Goal: Find specific page/section: Find specific page/section

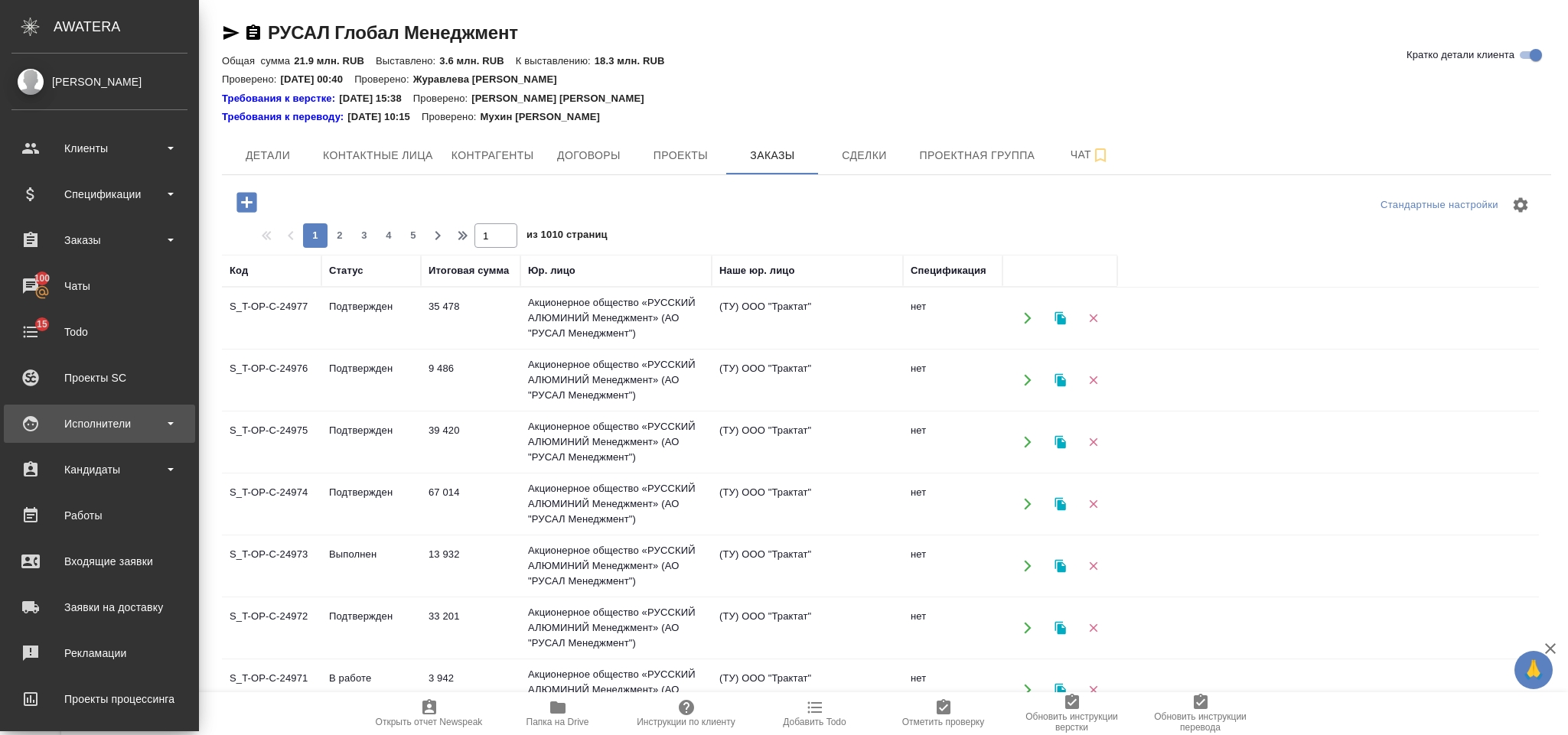
click at [113, 421] on div "Исполнители" at bounding box center [99, 423] width 176 height 23
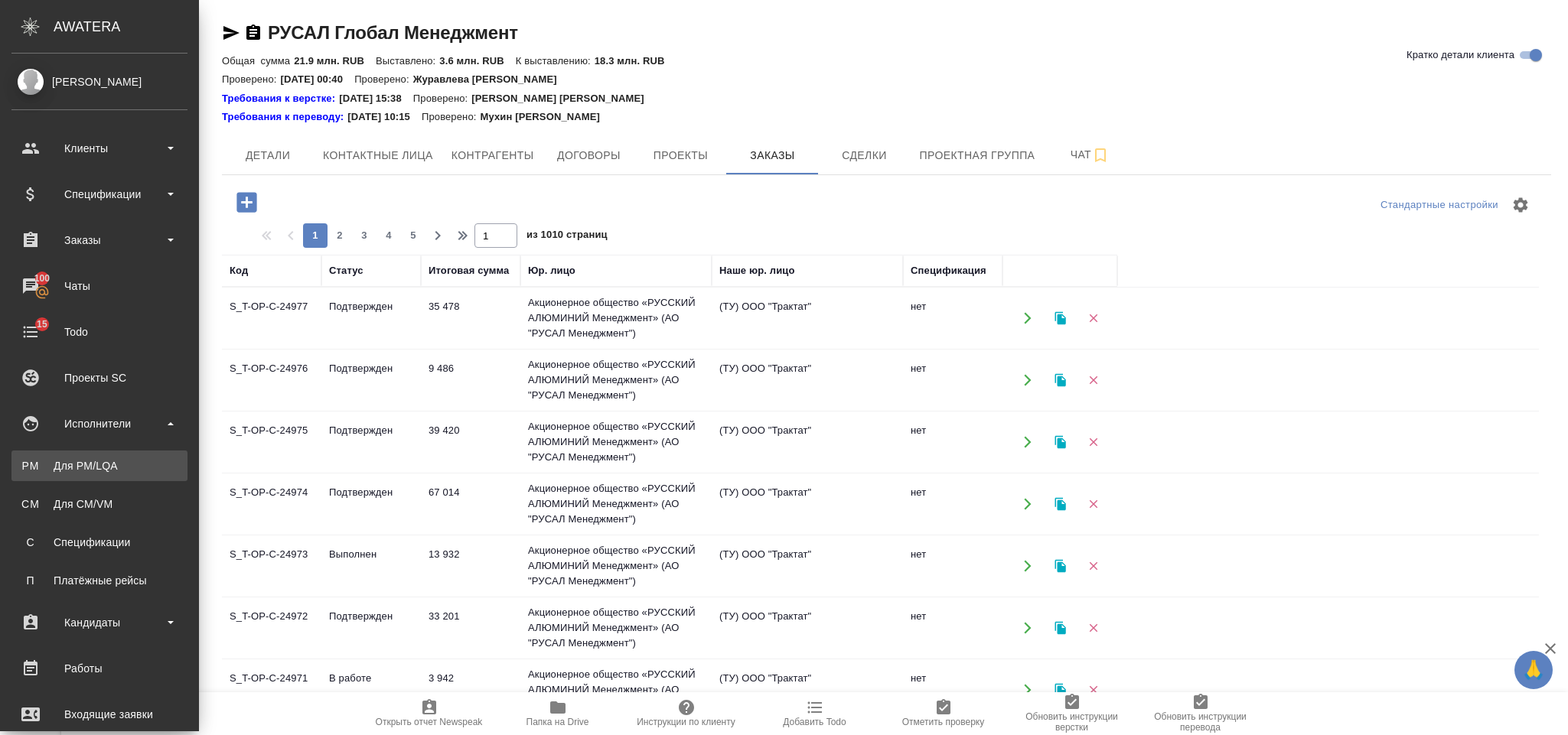
click at [111, 471] on div "Для PM/LQA" at bounding box center [99, 466] width 161 height 15
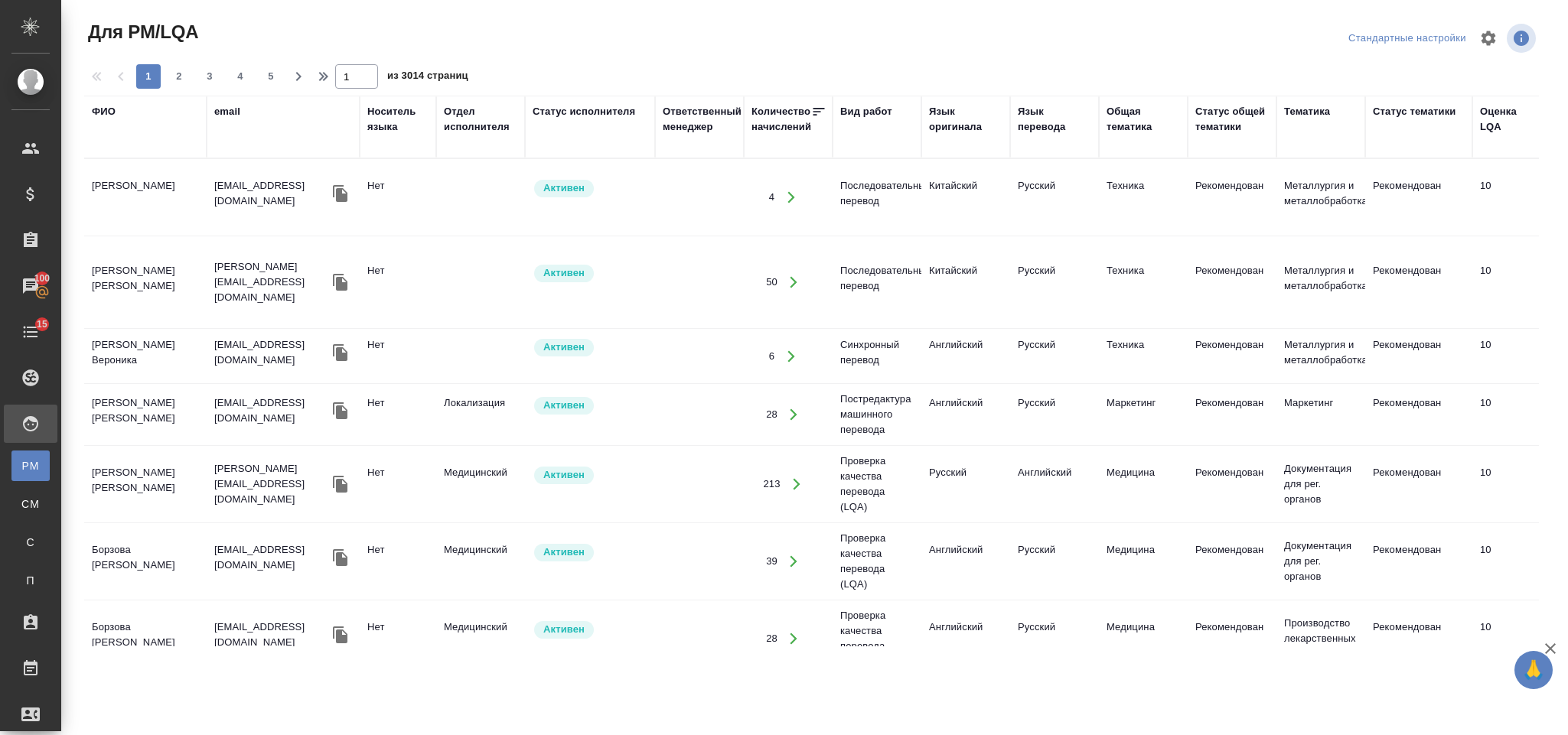
click at [101, 115] on div "ФИО" at bounding box center [103, 112] width 24 height 15
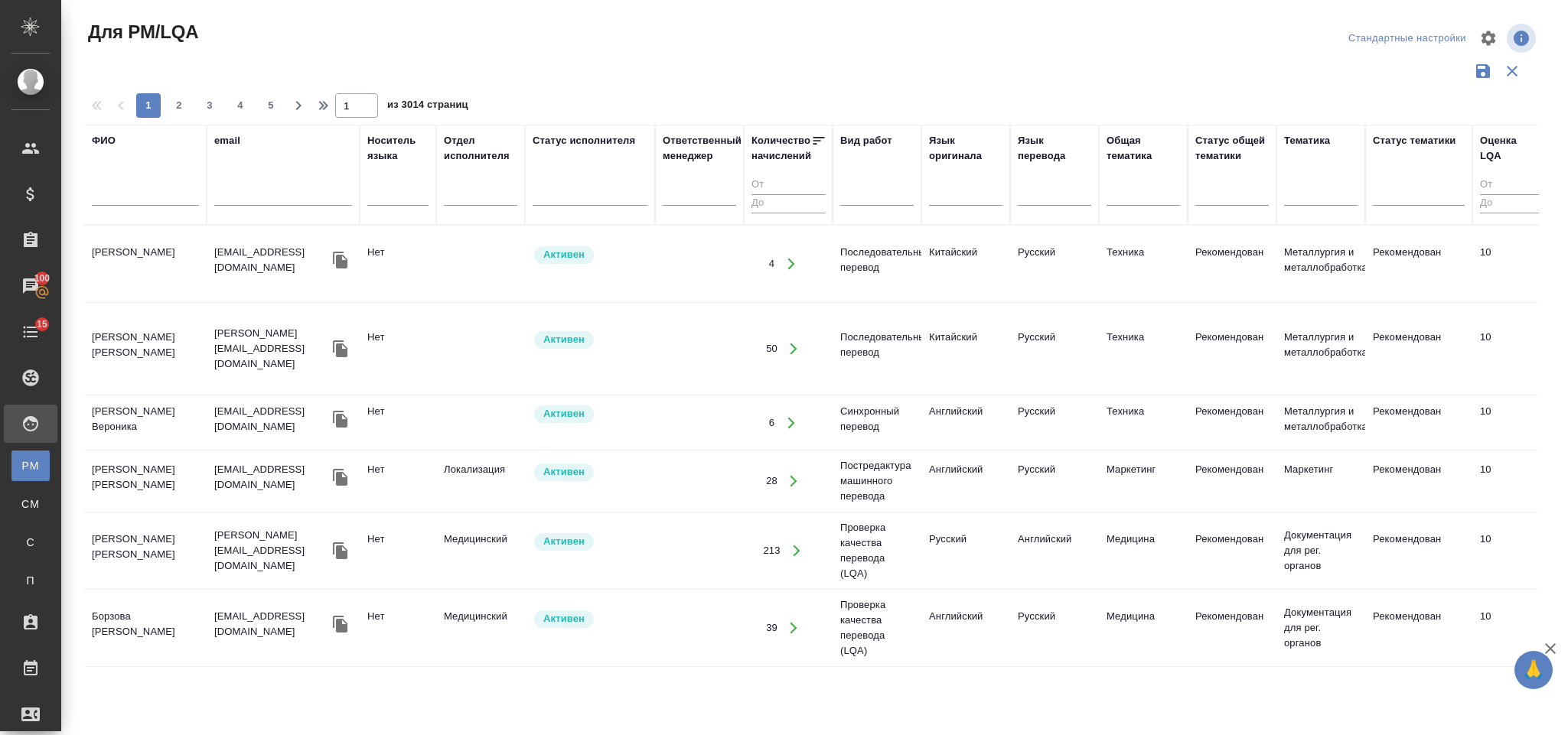
click at [143, 200] on input "text" at bounding box center [145, 196] width 107 height 19
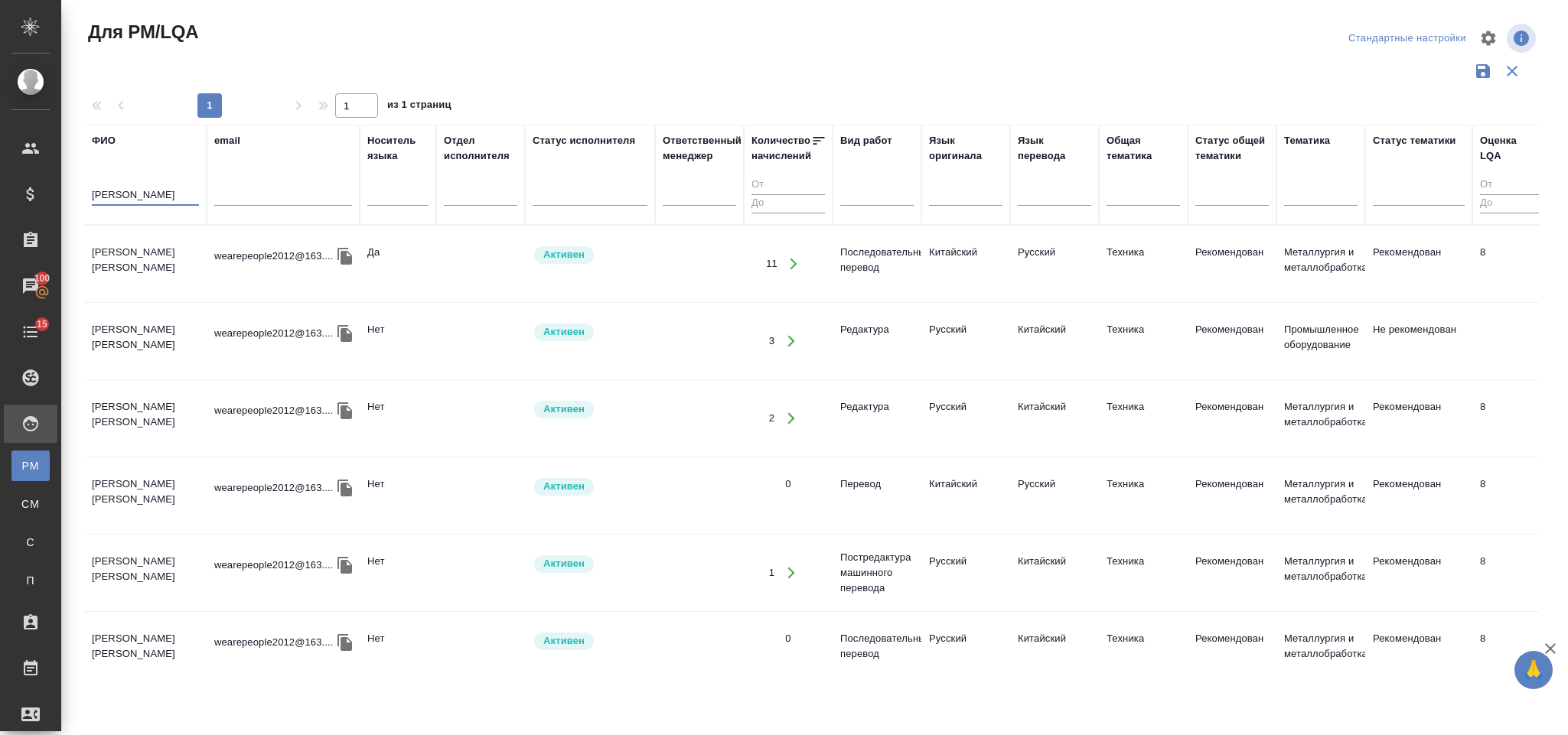
type input "[PERSON_NAME]"
click at [168, 267] on td "[PERSON_NAME] [PERSON_NAME]" at bounding box center [145, 263] width 122 height 54
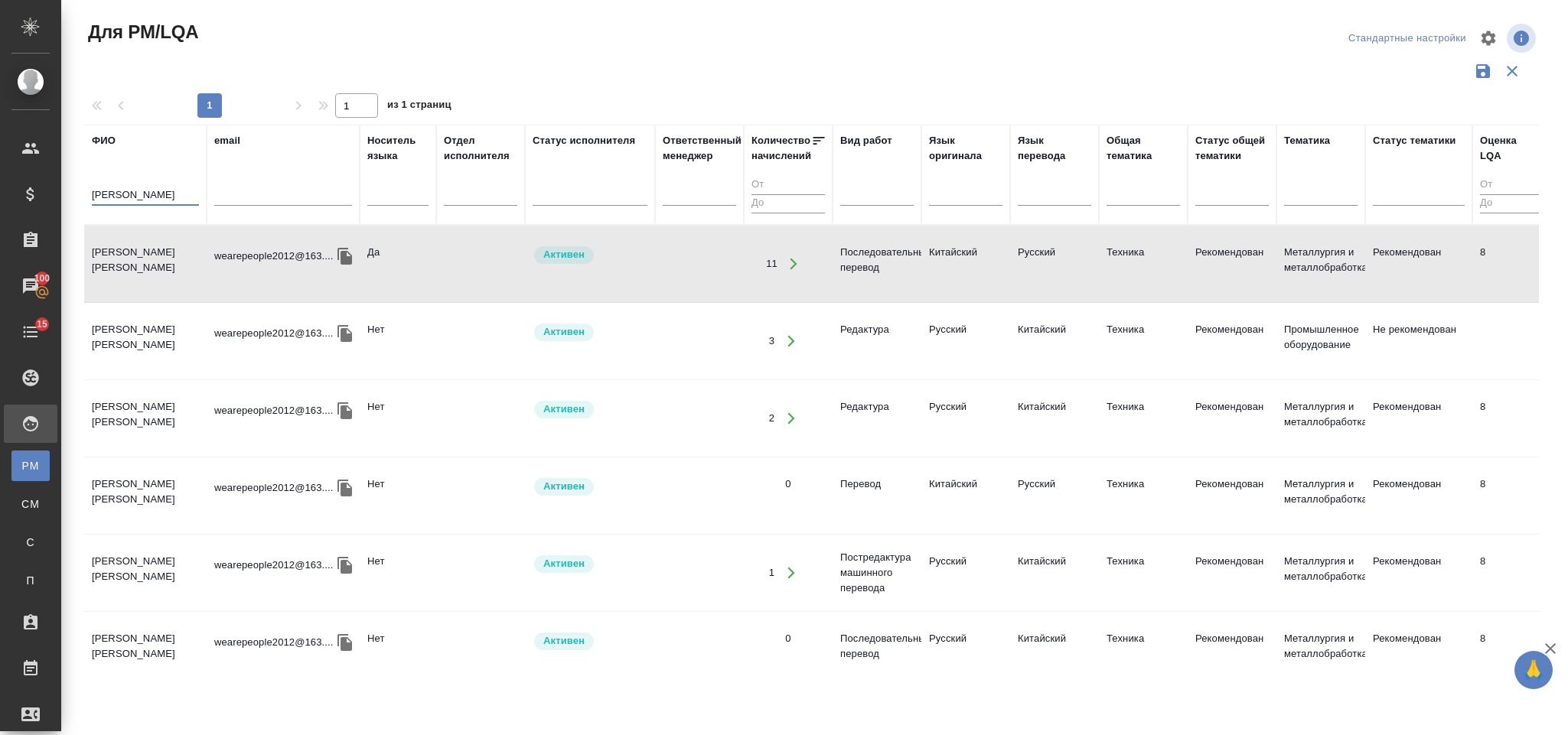
drag, startPoint x: 152, startPoint y: 195, endPoint x: 74, endPoint y: 201, distance: 78.2
click at [74, 201] on div "Для PM/LQA Стандартные настройки 1 1 из 1 страниц [PERSON_NAME] email Носитель …" at bounding box center [818, 342] width 1488 height 684
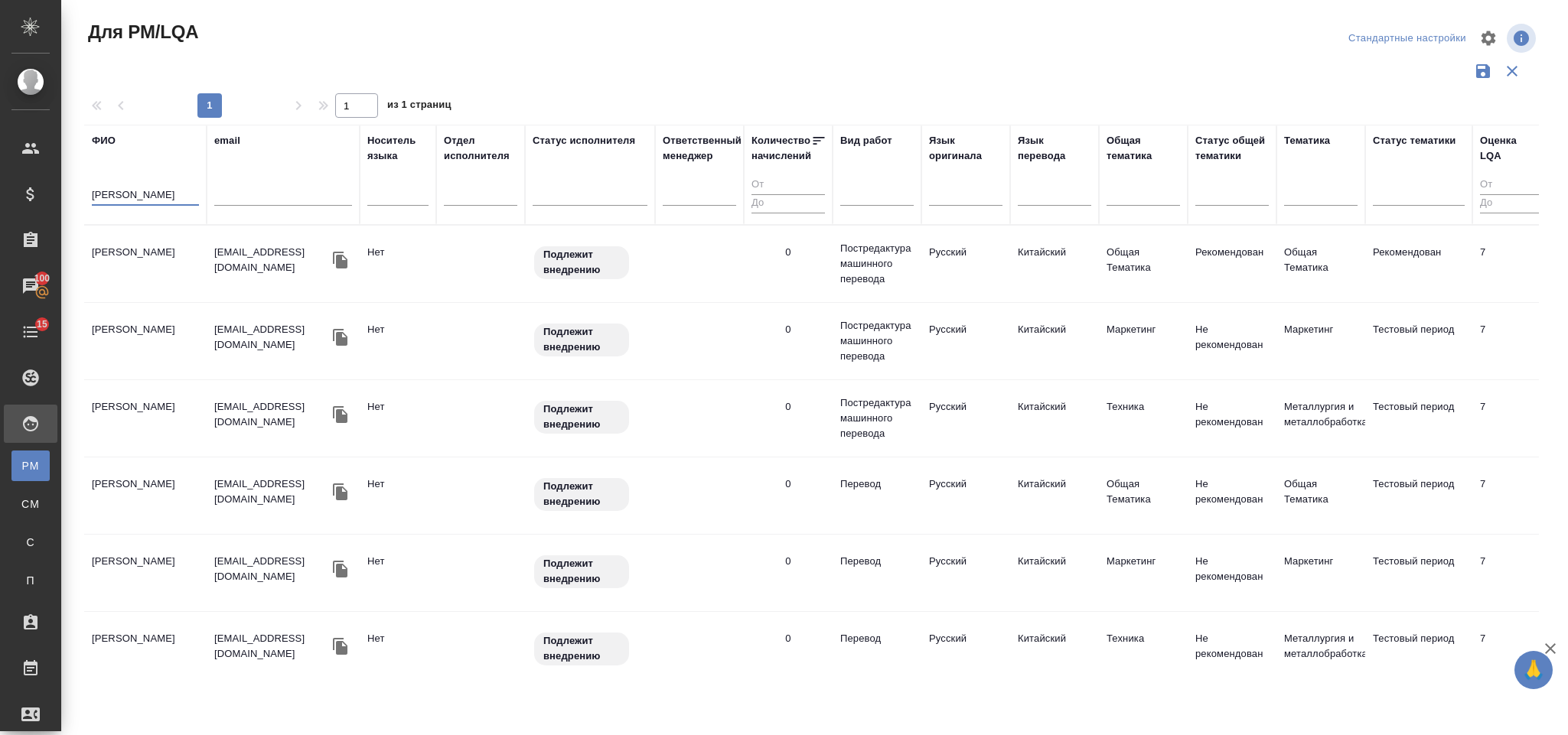
type input "[PERSON_NAME]"
click at [163, 262] on td "[PERSON_NAME]" at bounding box center [145, 263] width 122 height 54
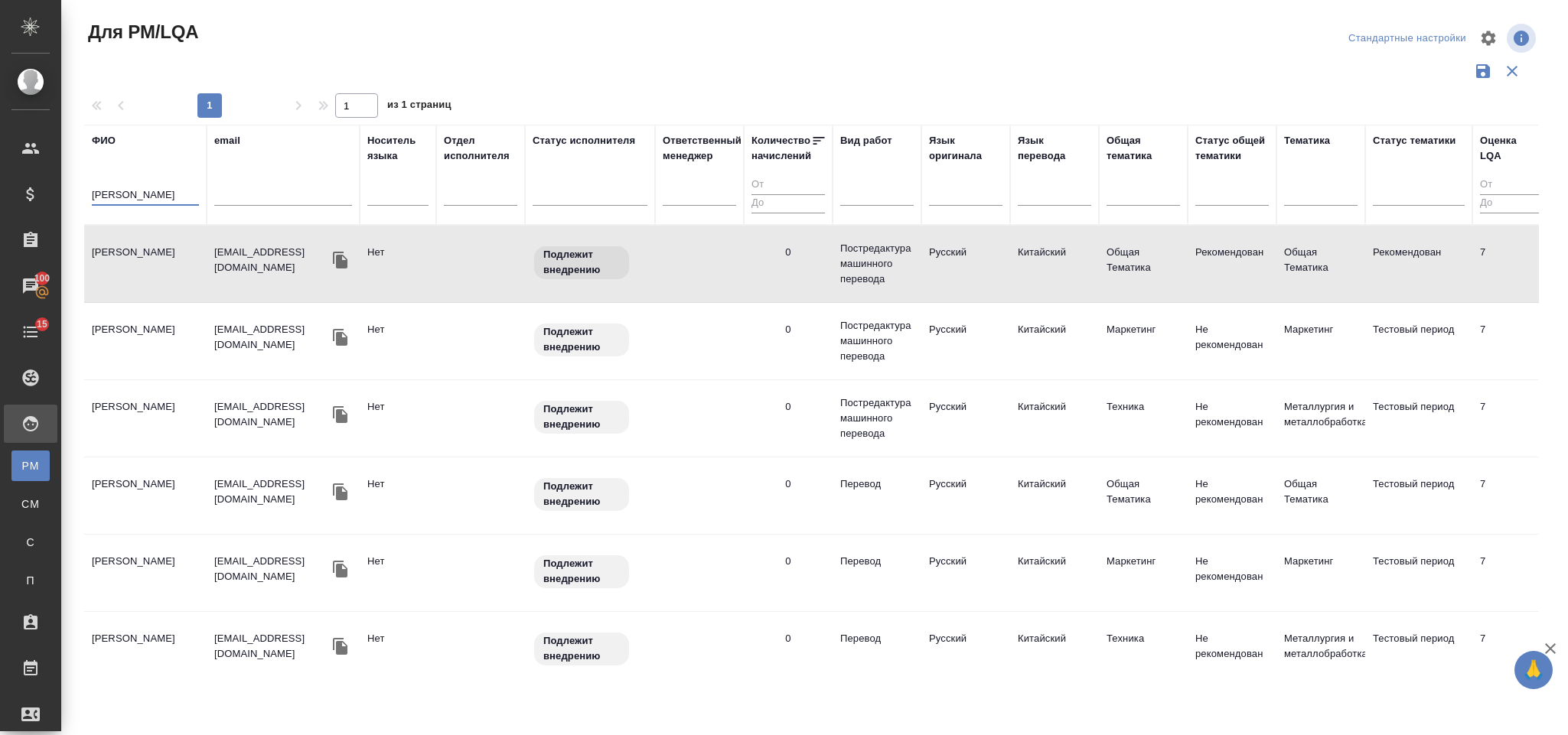
drag, startPoint x: 157, startPoint y: 191, endPoint x: 69, endPoint y: 186, distance: 88.1
click at [69, 187] on div "Для PM/LQA Стандартные настройки 1 1 из 1 страниц ФИО [PERSON_NAME] email Носит…" at bounding box center [815, 342] width 1507 height 684
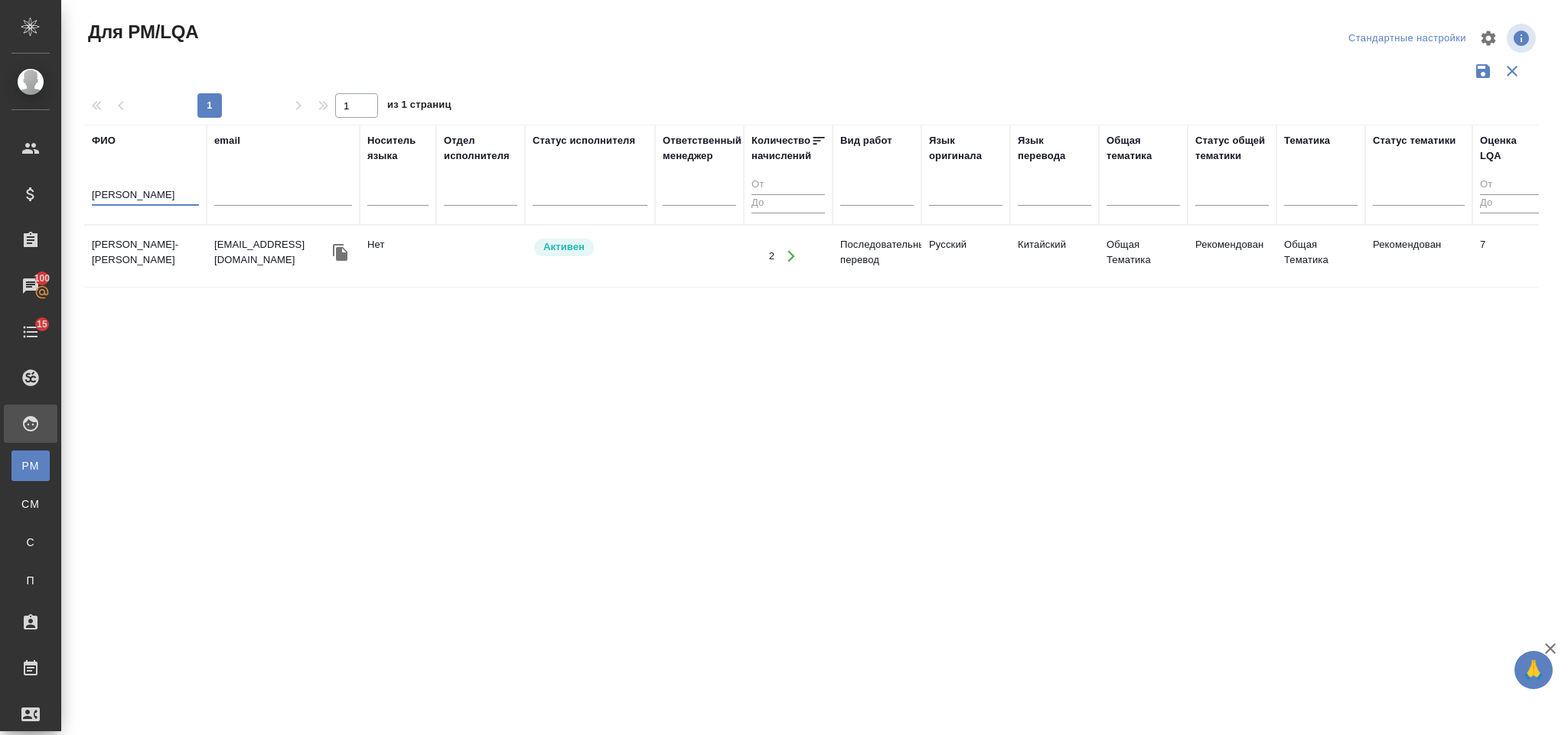
type input "[PERSON_NAME]"
click at [143, 249] on td "[PERSON_NAME]-[PERSON_NAME]" at bounding box center [145, 256] width 122 height 54
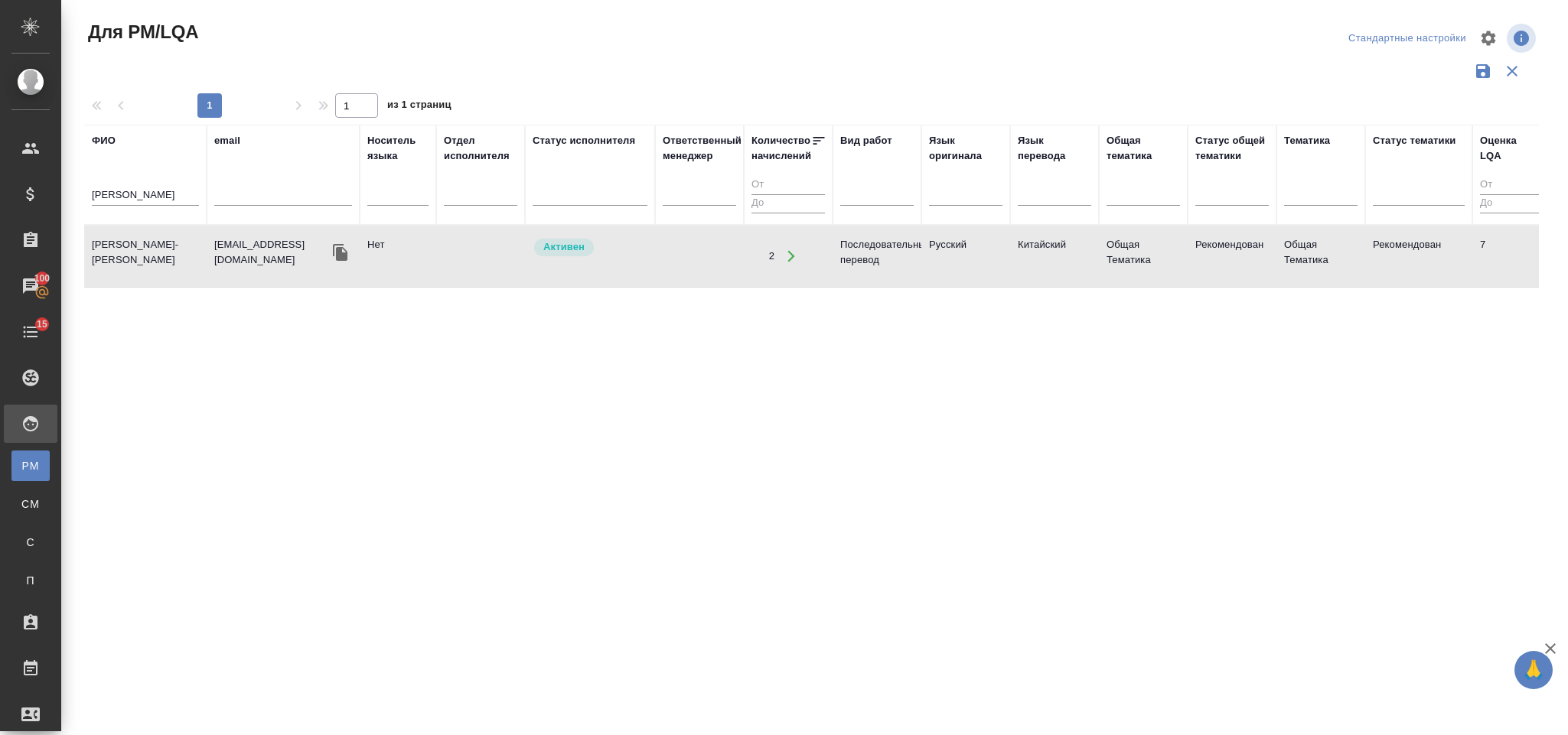
click at [143, 249] on td "[PERSON_NAME]-[PERSON_NAME]" at bounding box center [145, 256] width 122 height 54
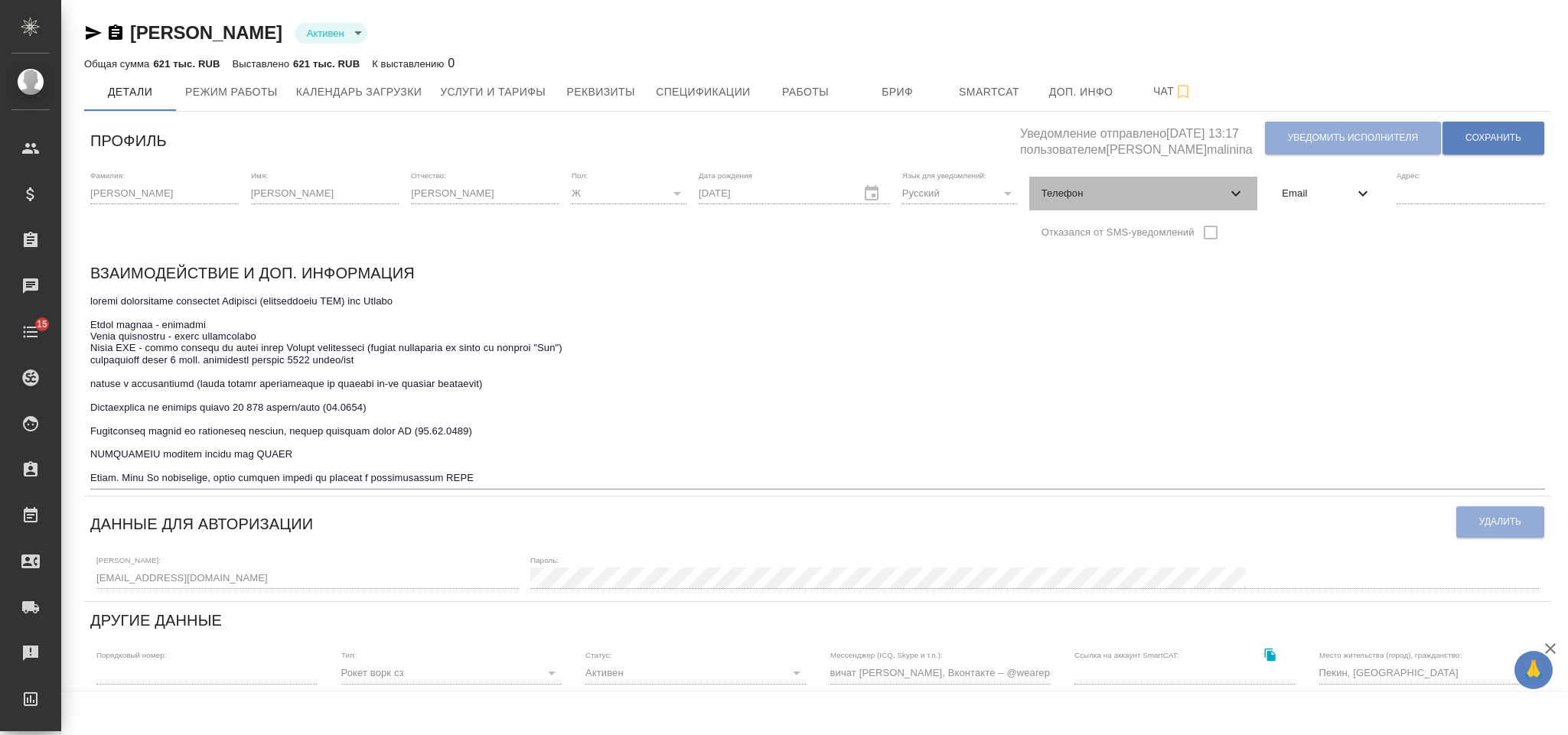
click at [1169, 197] on span "Телефон" at bounding box center [1134, 193] width 186 height 15
select select "CN"
select select "RU"
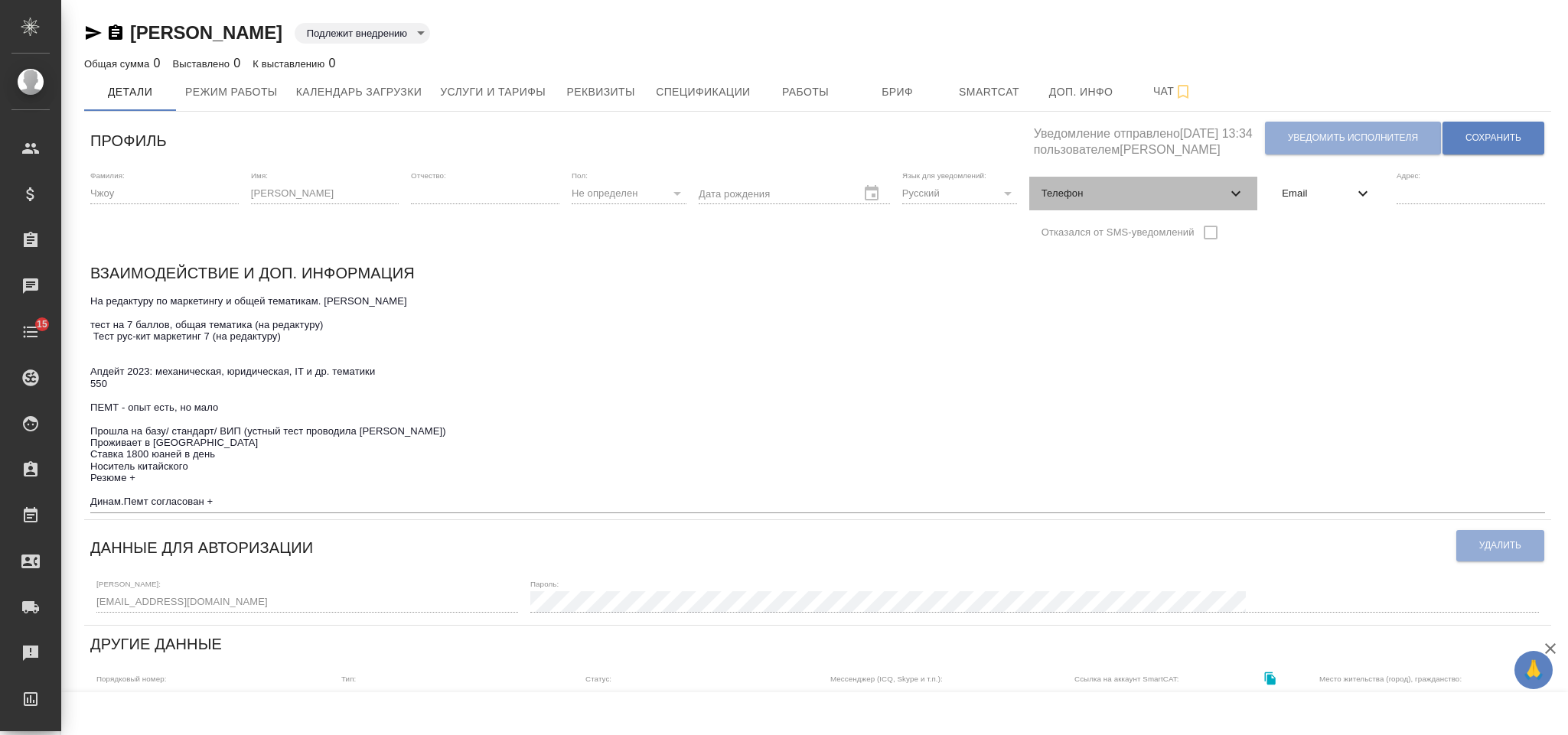
click at [1093, 193] on span "Телефон" at bounding box center [1134, 193] width 186 height 15
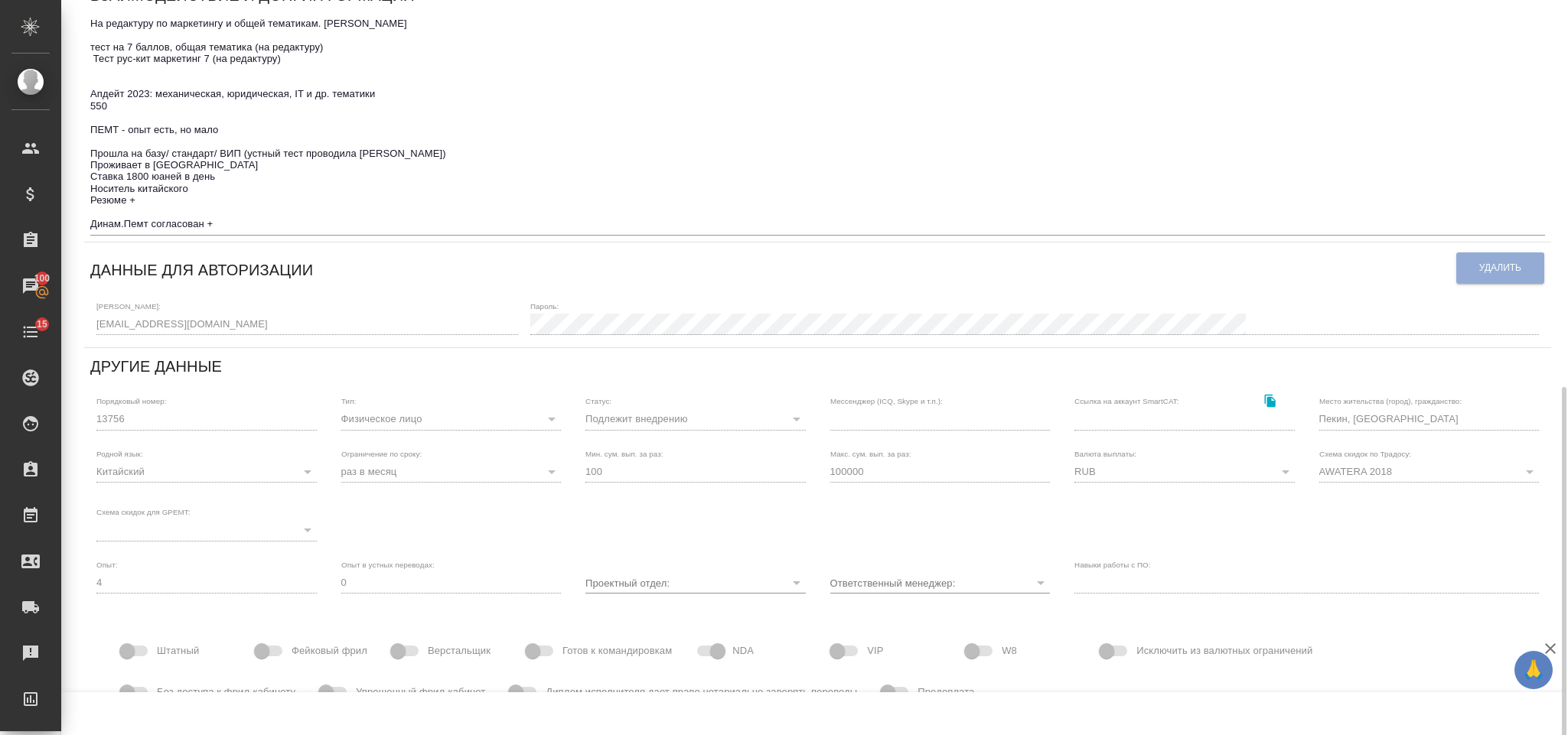
scroll to position [432, 0]
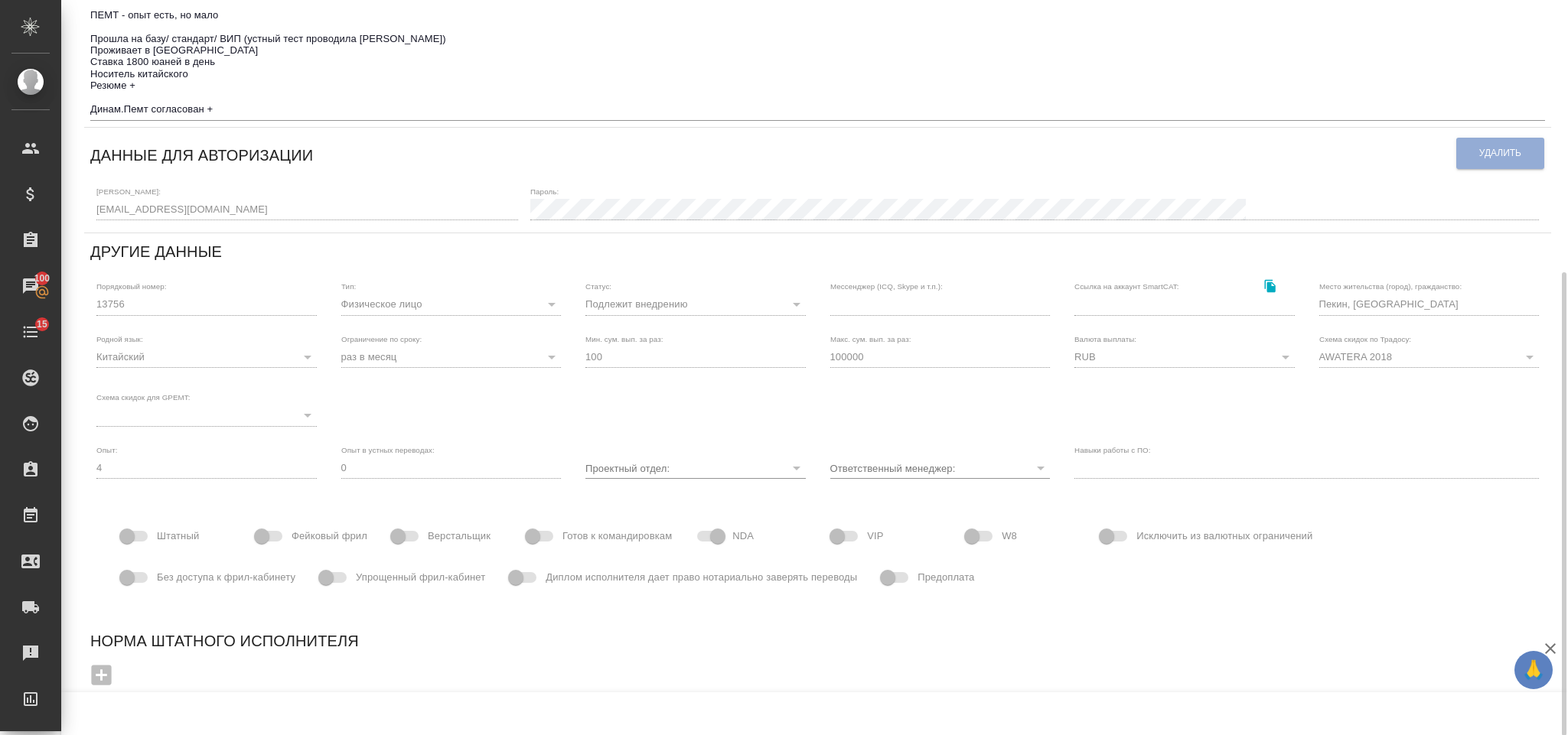
click at [90, 209] on div "Логин: pinnazhou@foxmail.com Пароль:" at bounding box center [818, 203] width 1455 height 47
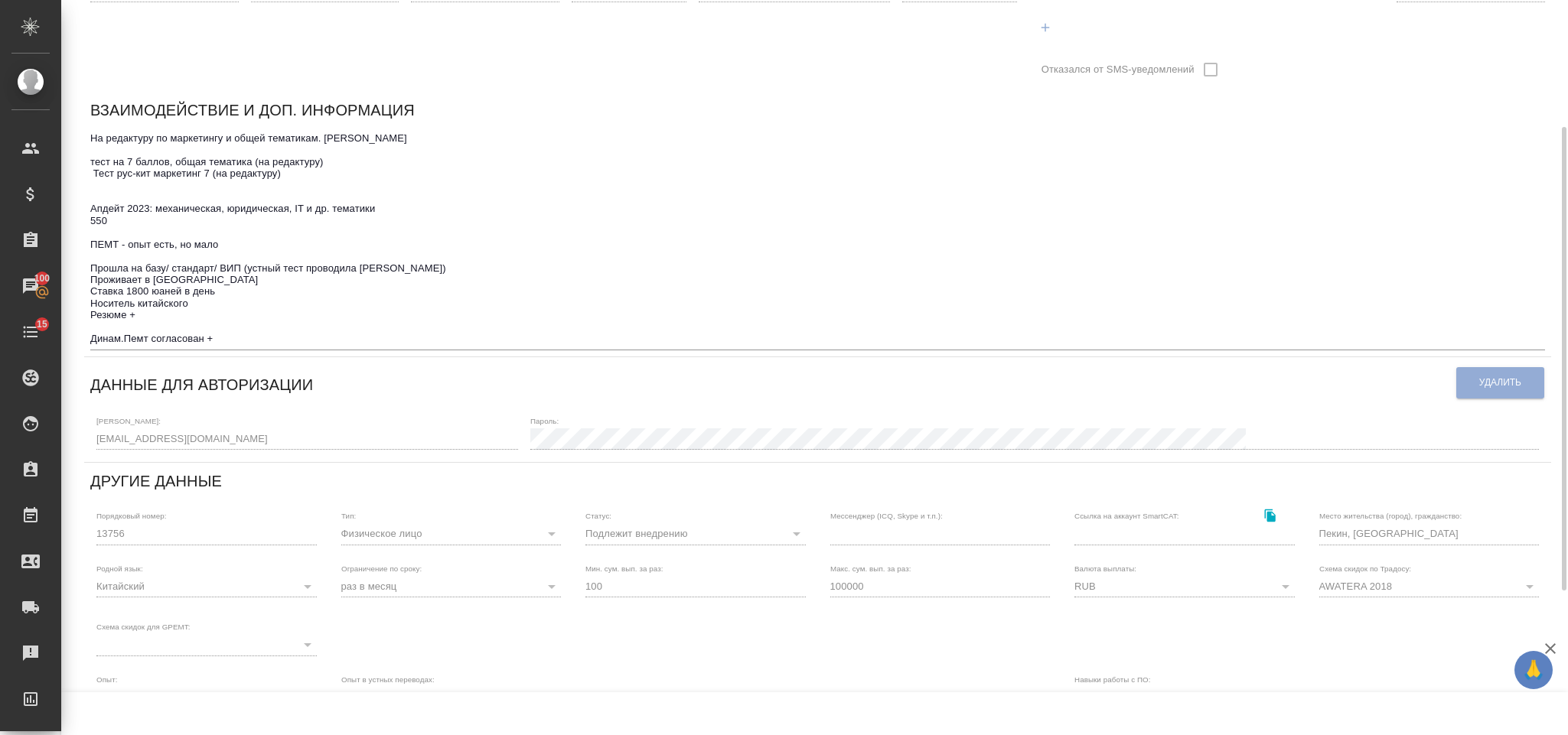
scroll to position [0, 0]
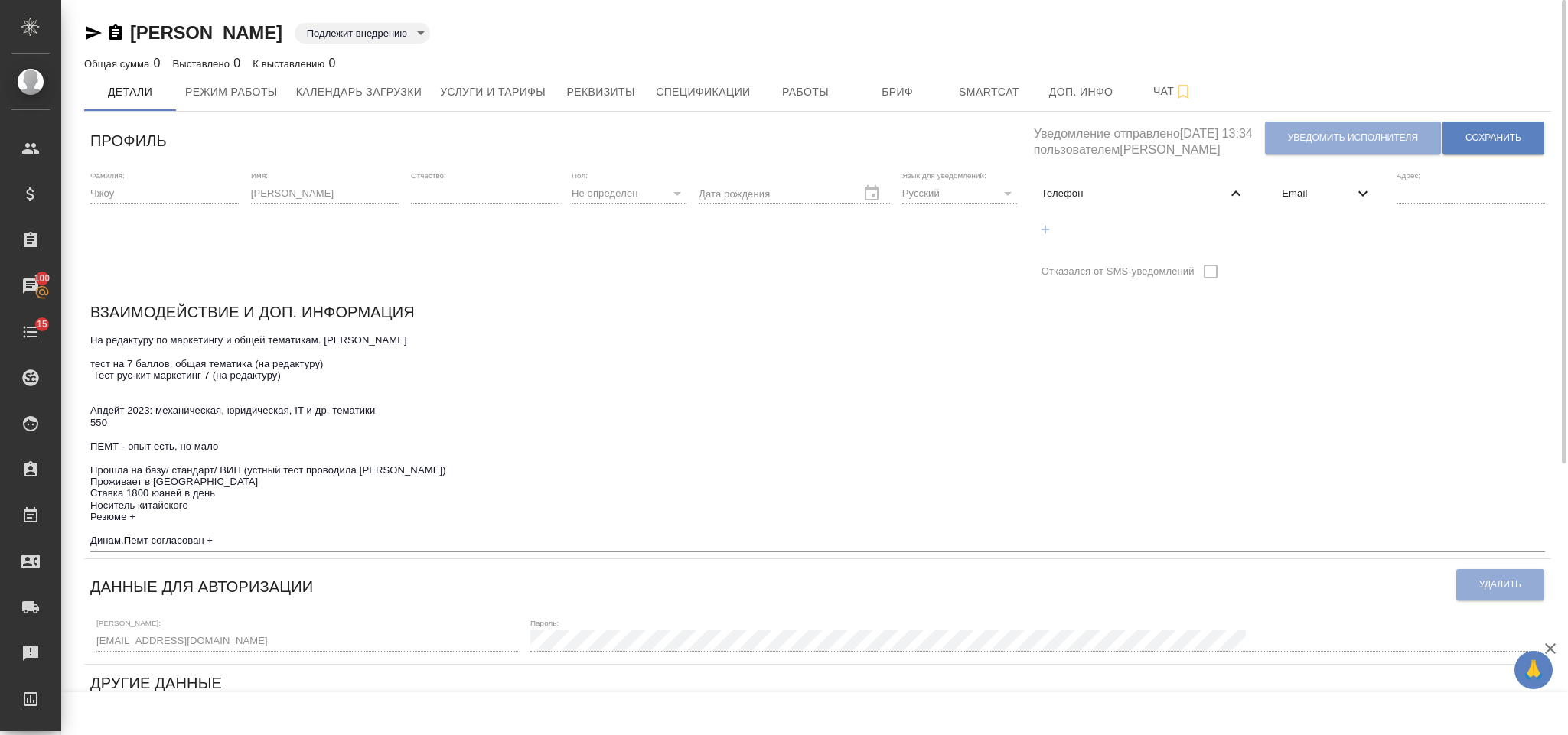
click at [535, 366] on textarea "На редактуру по маркетингу и общей тематикам. Таня Науменко тест на 7 баллов, о…" at bounding box center [818, 440] width 1455 height 213
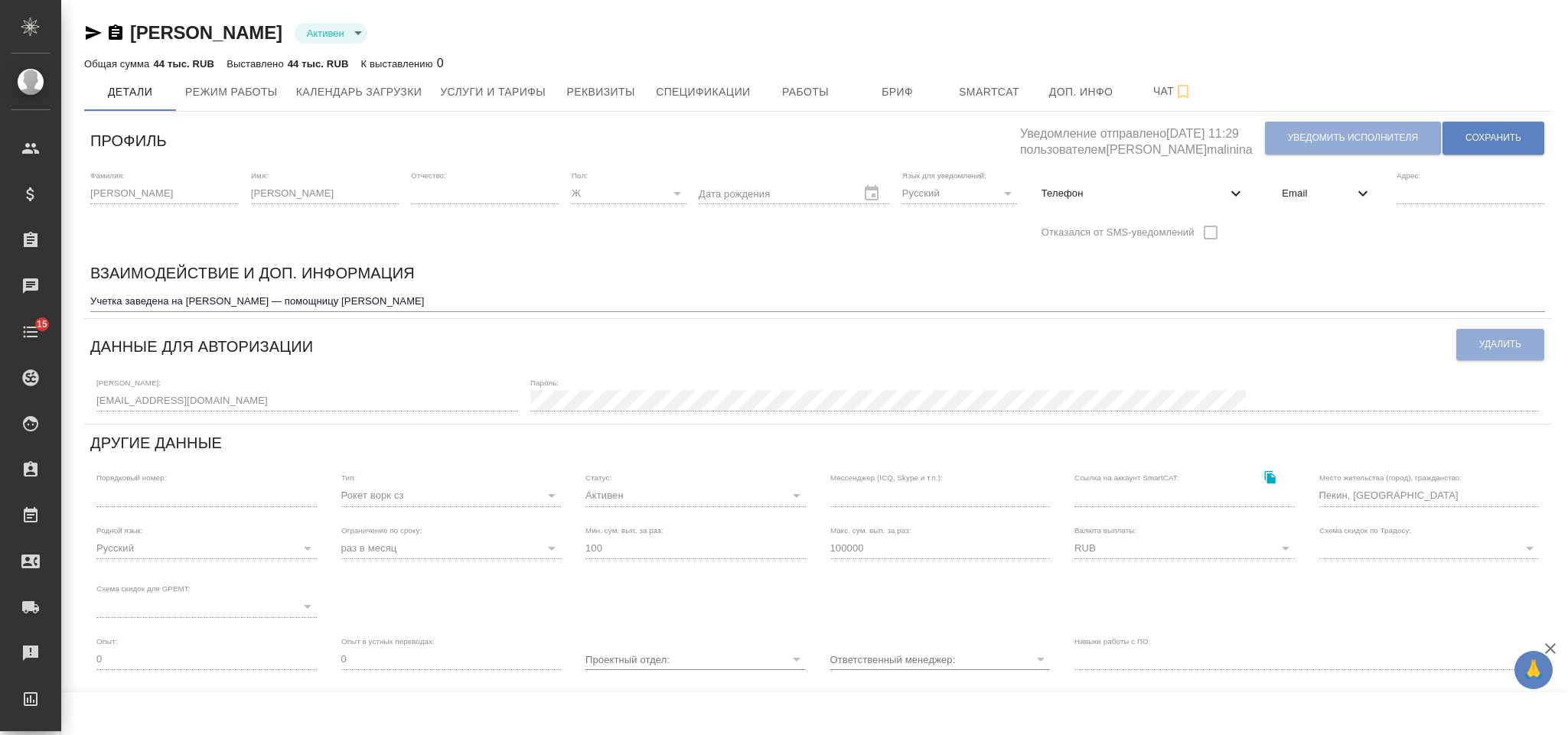
click at [1086, 207] on div "Телефон" at bounding box center [1144, 194] width 229 height 34
select select "RU"
